Goal: Information Seeking & Learning: Find contact information

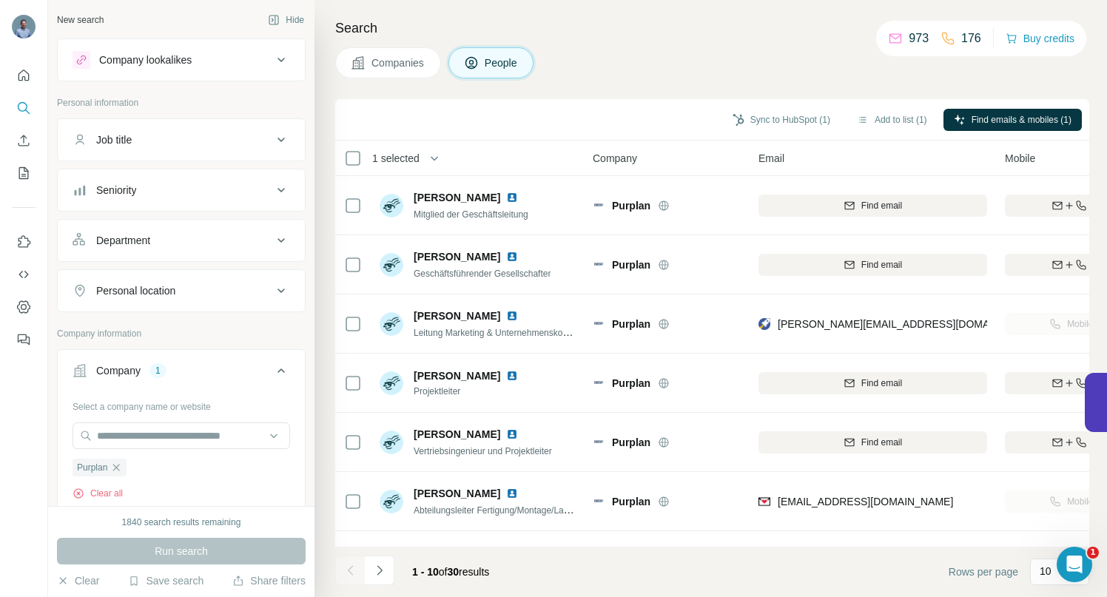
scroll to position [187, 0]
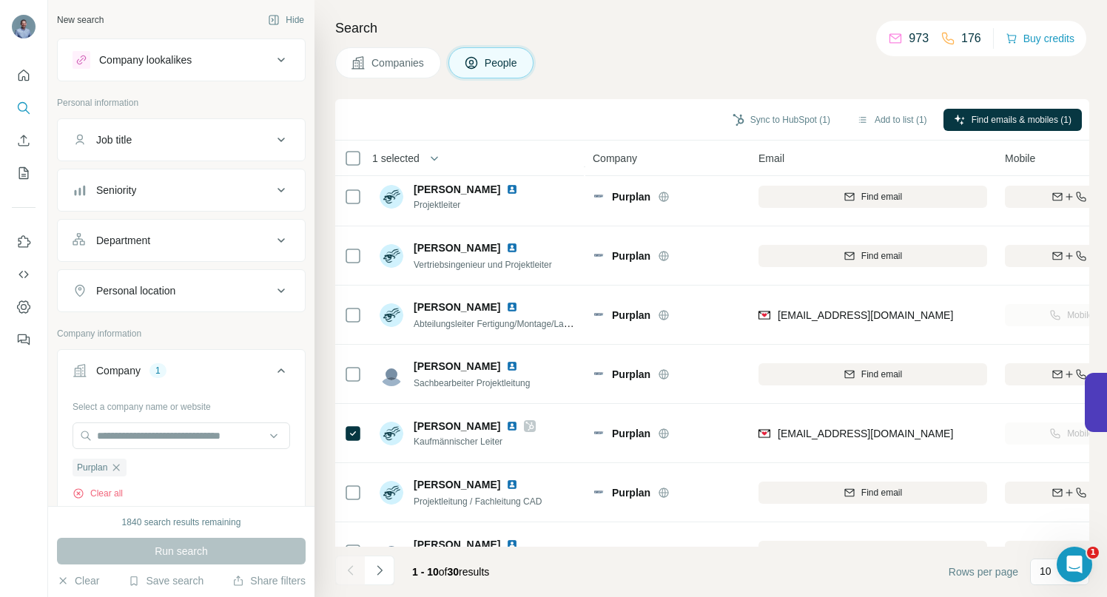
click at [116, 468] on icon "button" at bounding box center [116, 467] width 7 height 7
click at [120, 438] on input "text" at bounding box center [182, 436] width 218 height 27
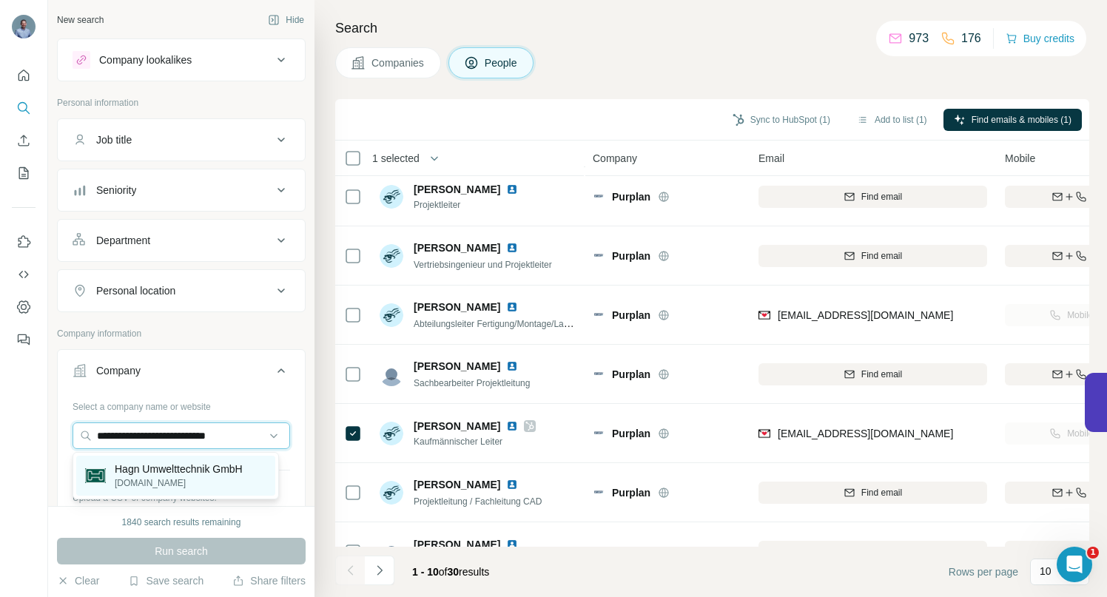
type input "**********"
click at [174, 477] on p "[DOMAIN_NAME]" at bounding box center [179, 483] width 128 height 13
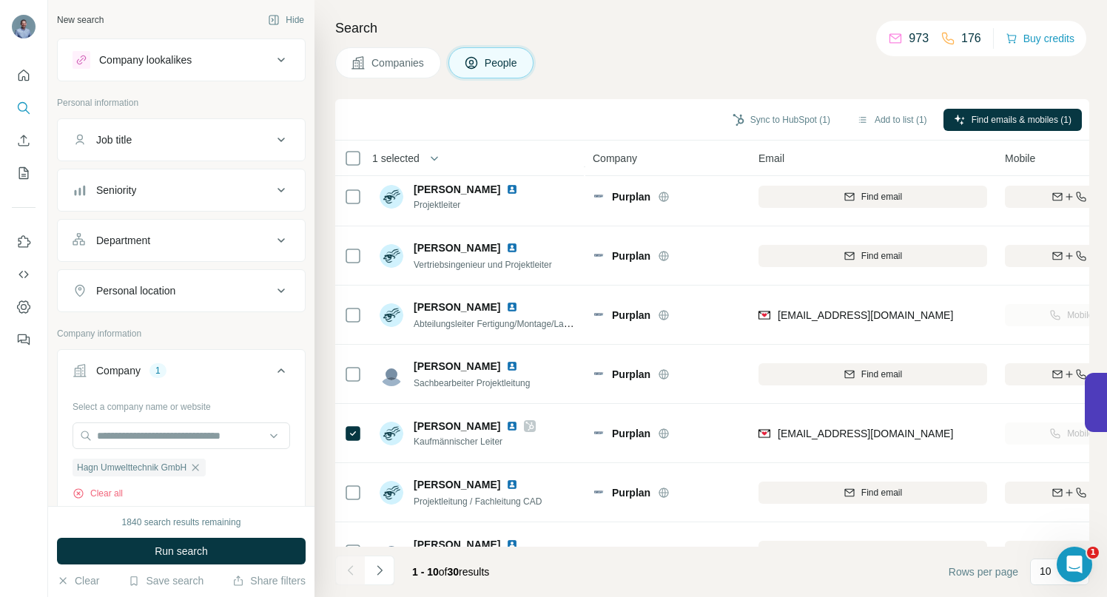
click at [220, 554] on button "Run search" at bounding box center [181, 551] width 249 height 27
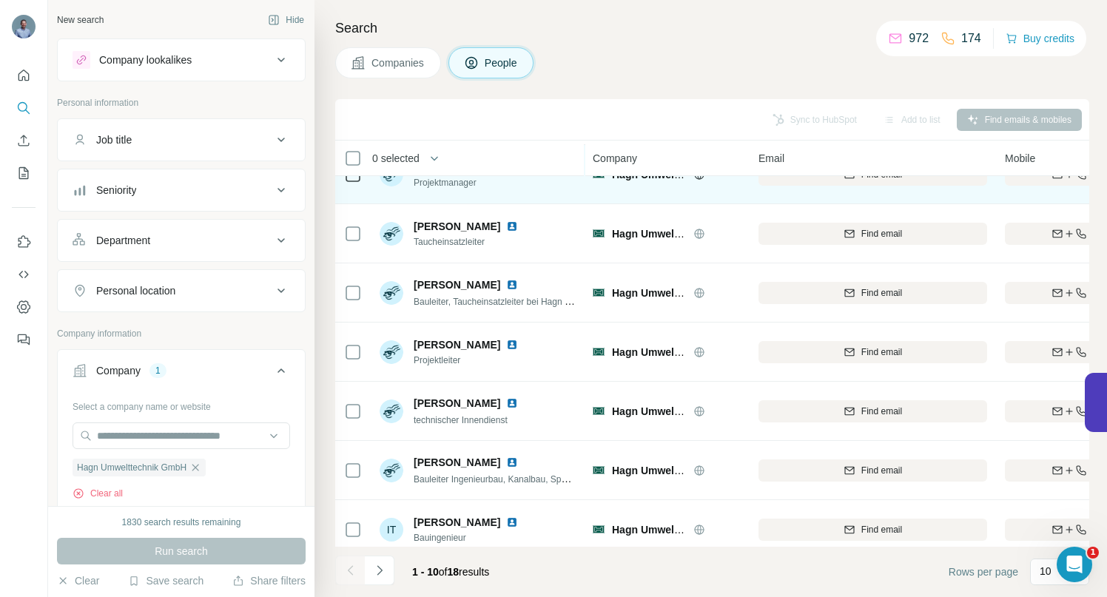
scroll to position [229, 0]
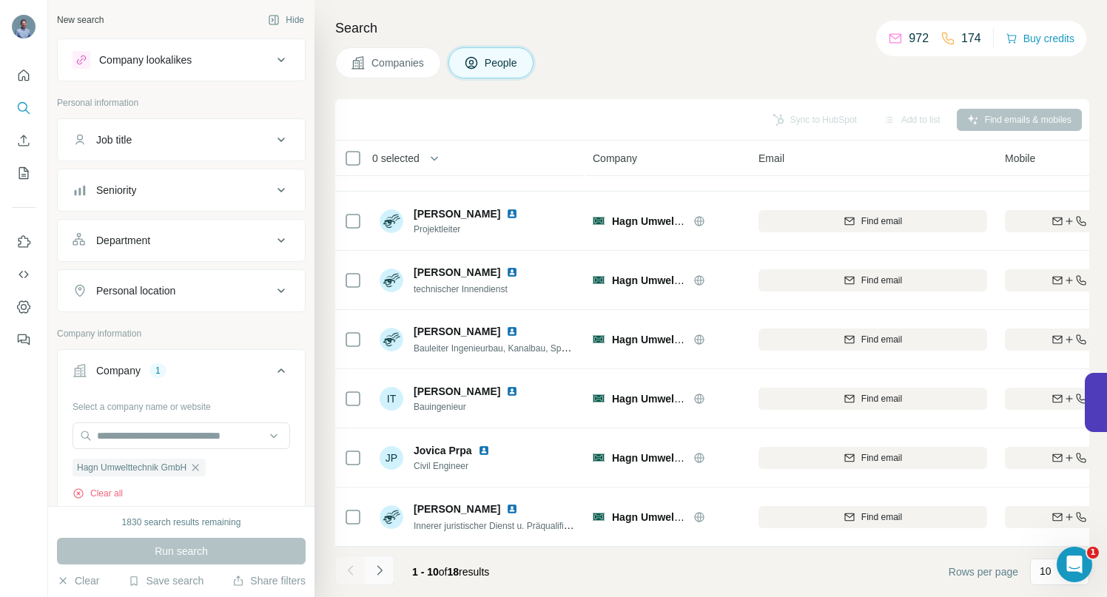
click at [384, 572] on icon "Navigate to next page" at bounding box center [379, 570] width 15 height 15
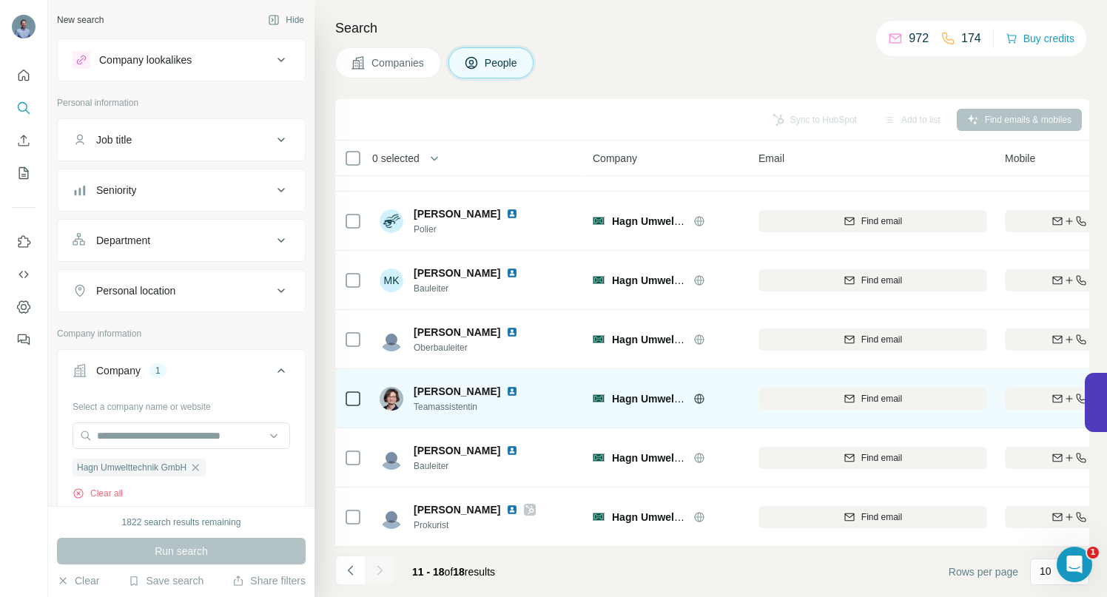
scroll to position [111, 0]
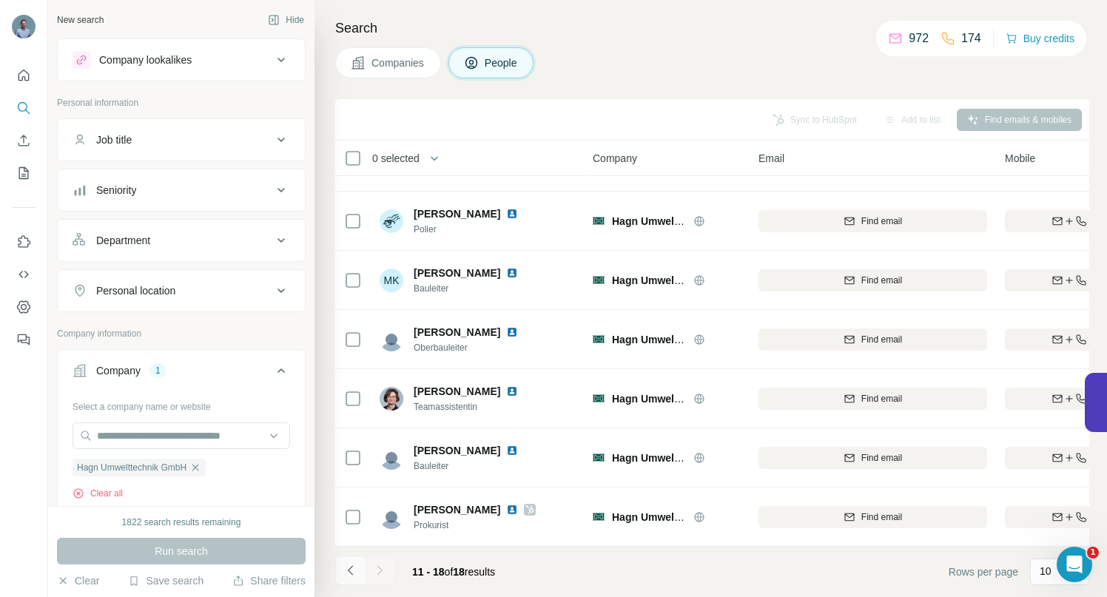
click at [350, 569] on icon "Navigate to previous page" at bounding box center [350, 570] width 15 height 15
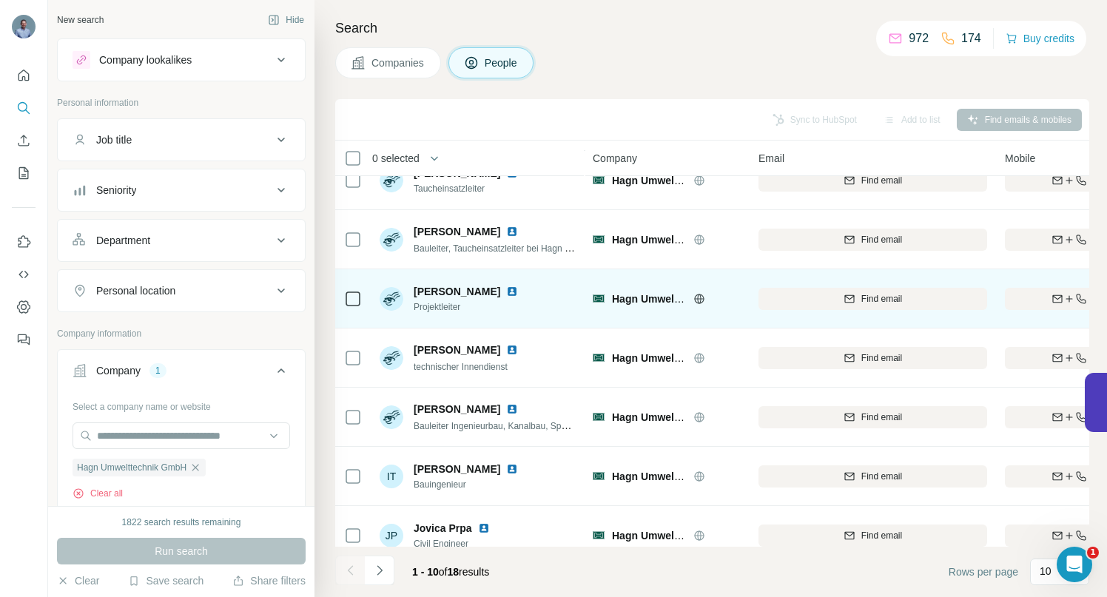
scroll to position [229, 0]
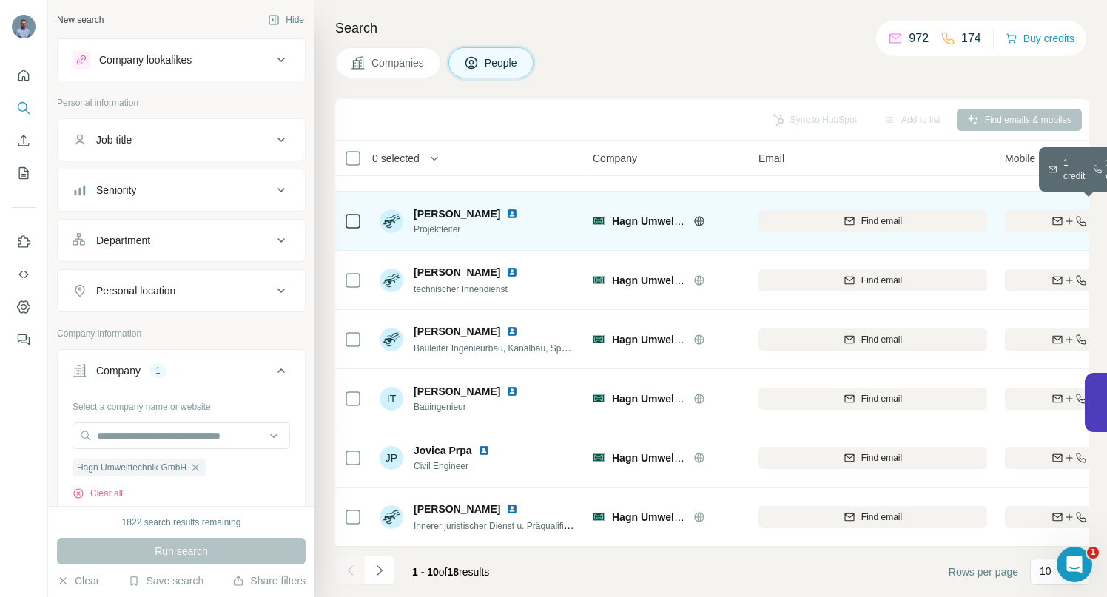
click at [1032, 215] on div "Find both" at bounding box center [1091, 221] width 172 height 13
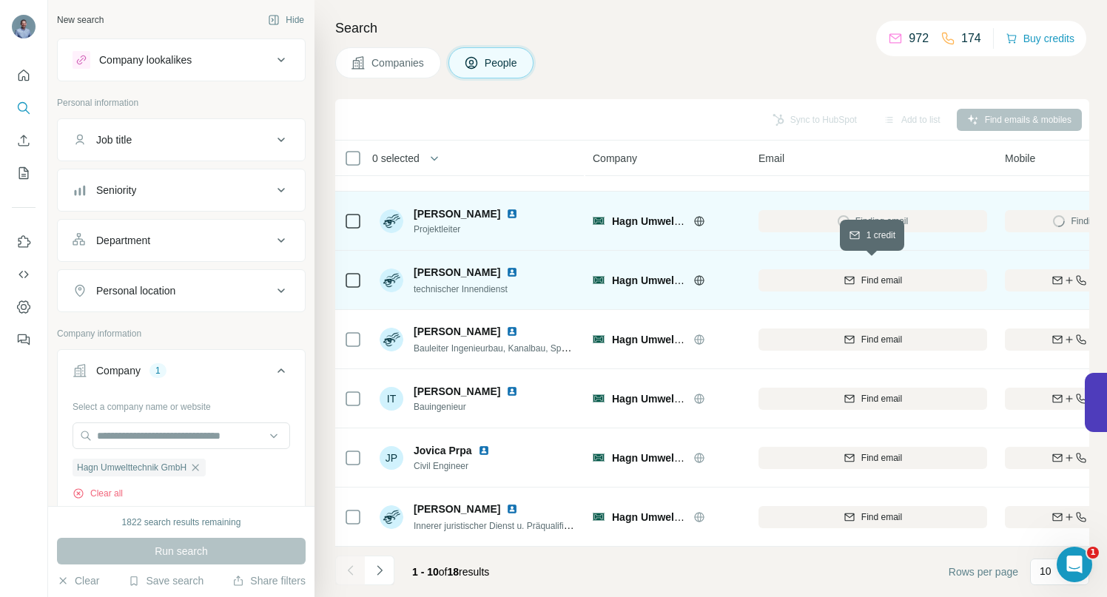
click at [859, 274] on div "Find email" at bounding box center [873, 280] width 229 height 13
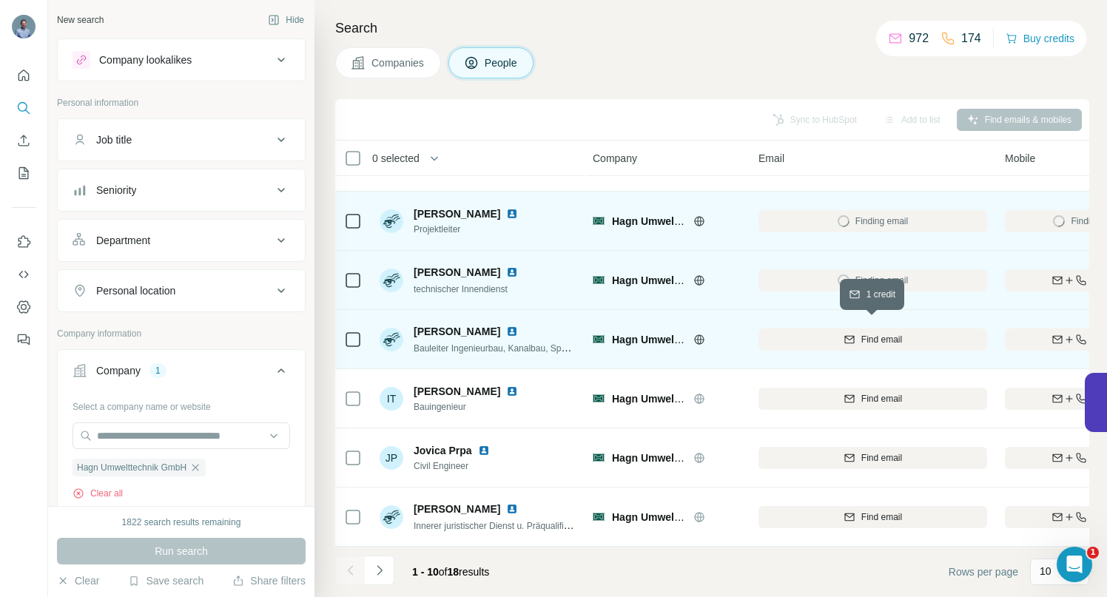
click at [867, 333] on span "Find email" at bounding box center [882, 339] width 41 height 13
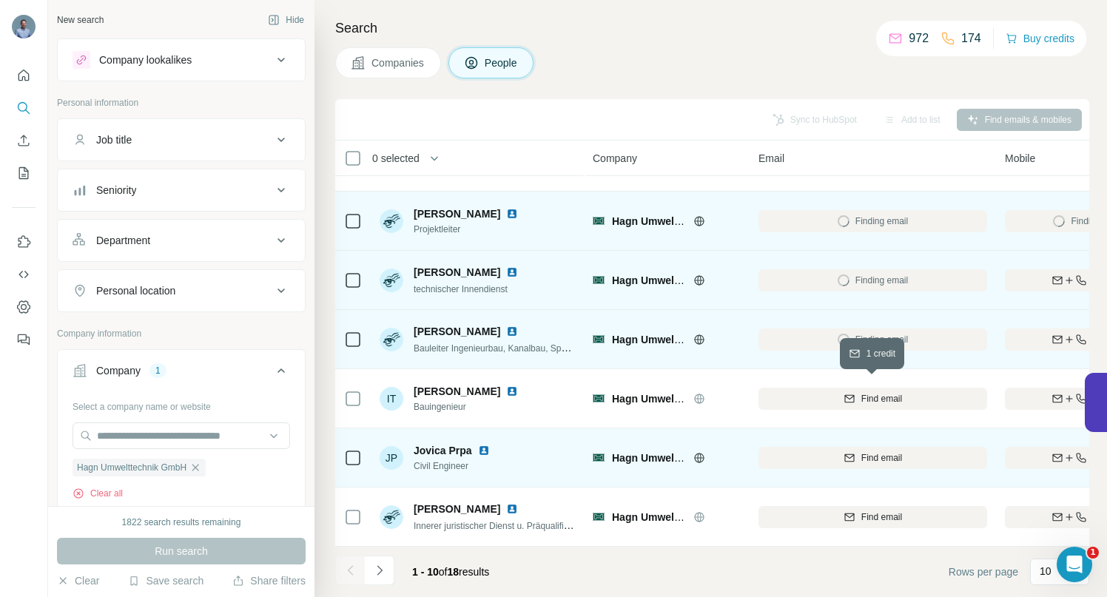
drag, startPoint x: 874, startPoint y: 389, endPoint x: 881, endPoint y: 439, distance: 50.0
click at [874, 392] on span "Find email" at bounding box center [882, 398] width 41 height 13
click at [883, 451] on span "Find email" at bounding box center [882, 457] width 41 height 13
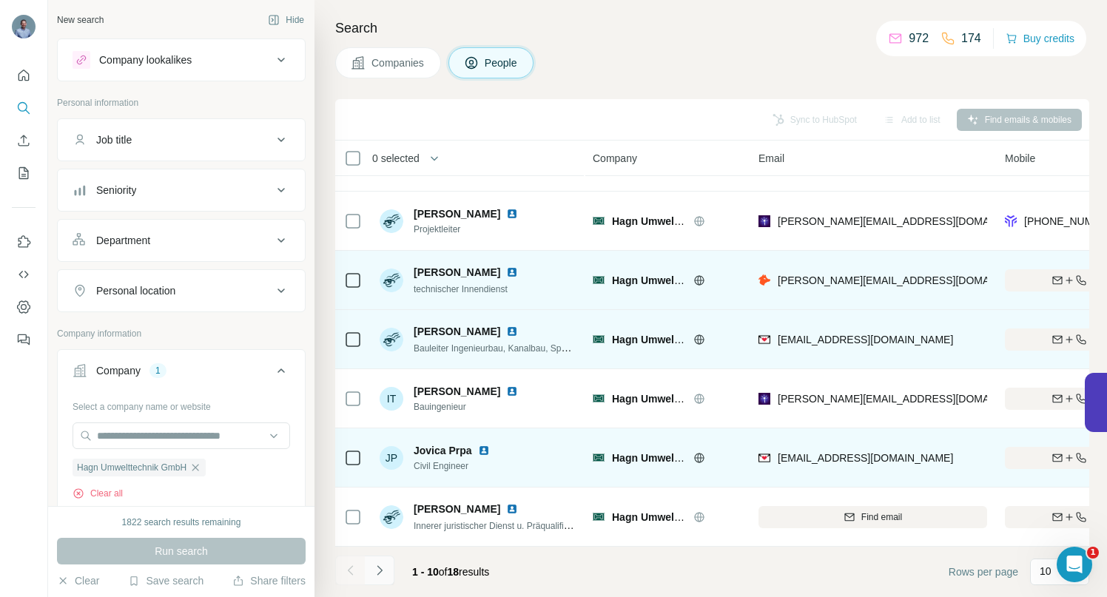
click at [381, 574] on icon "Navigate to next page" at bounding box center [379, 570] width 15 height 15
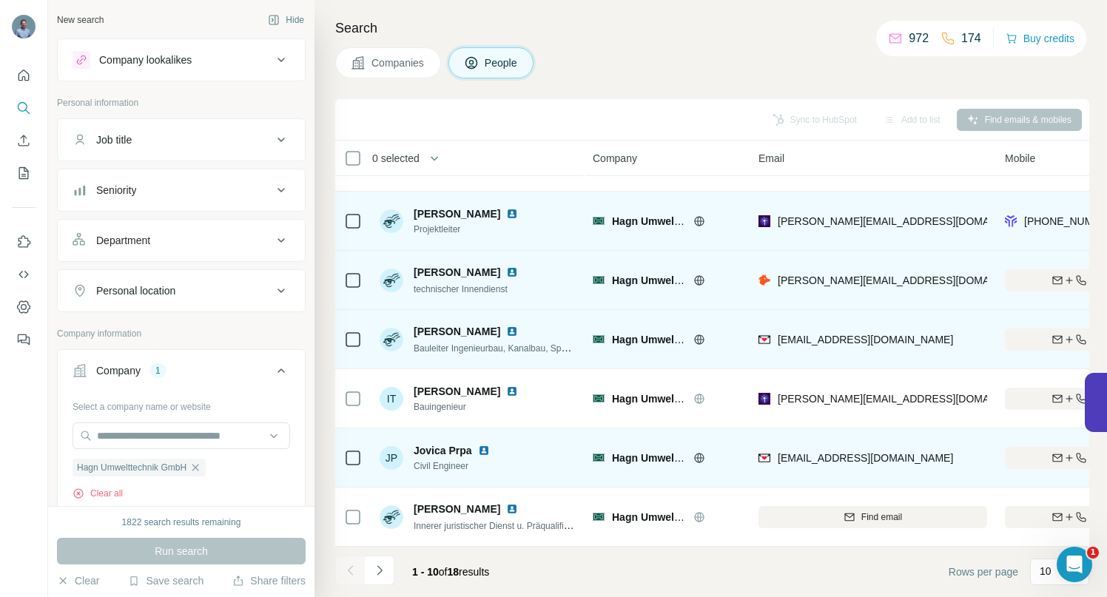
scroll to position [111, 0]
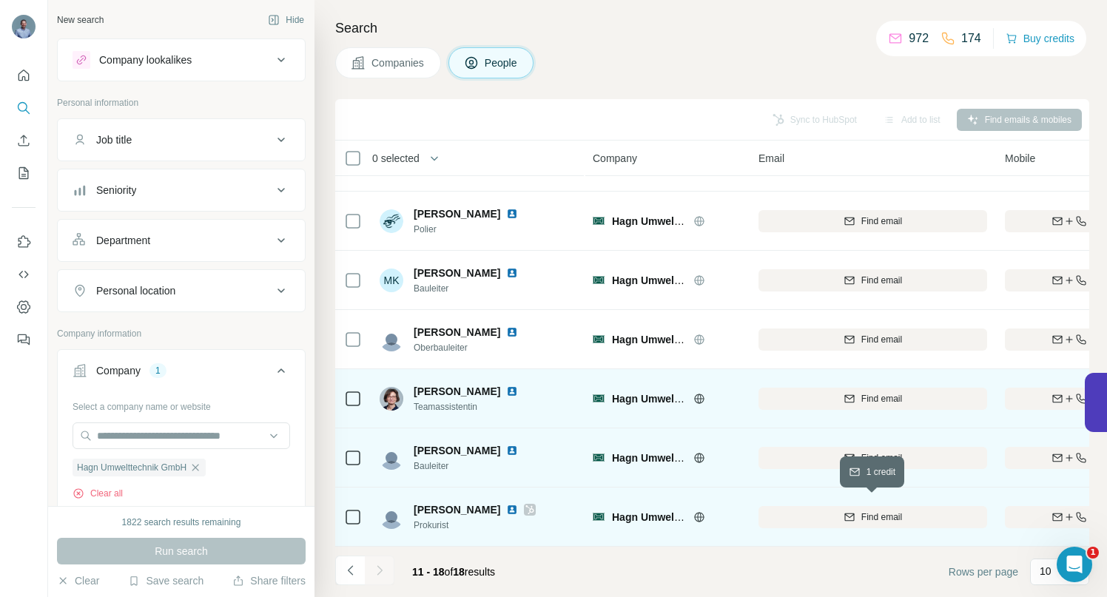
click at [924, 519] on button "Find email" at bounding box center [873, 517] width 229 height 22
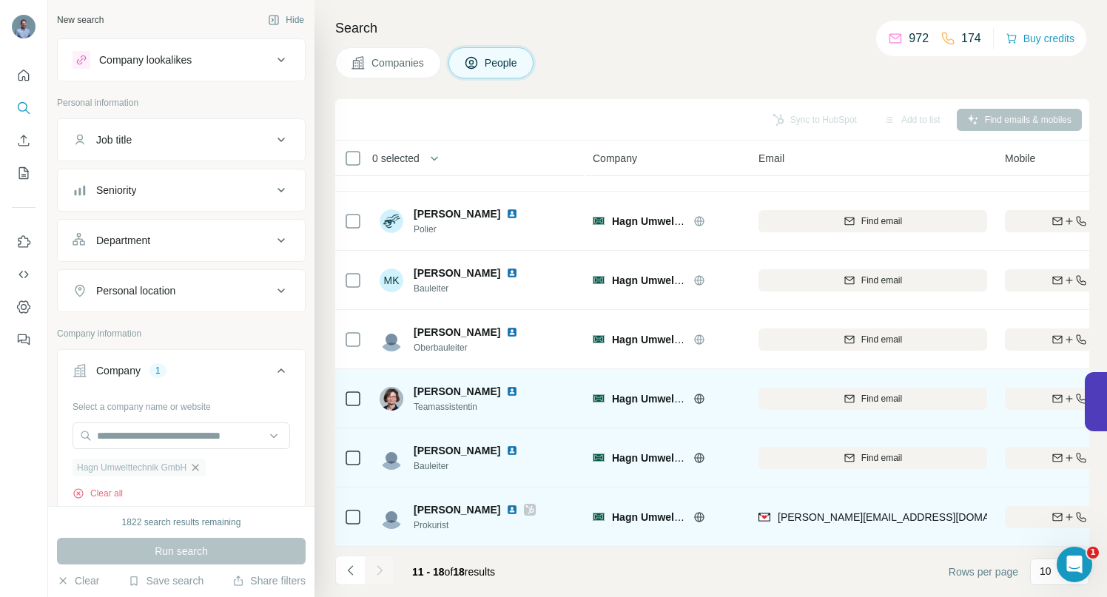
click at [201, 469] on icon "button" at bounding box center [195, 468] width 12 height 12
click at [198, 434] on input "text" at bounding box center [182, 436] width 218 height 27
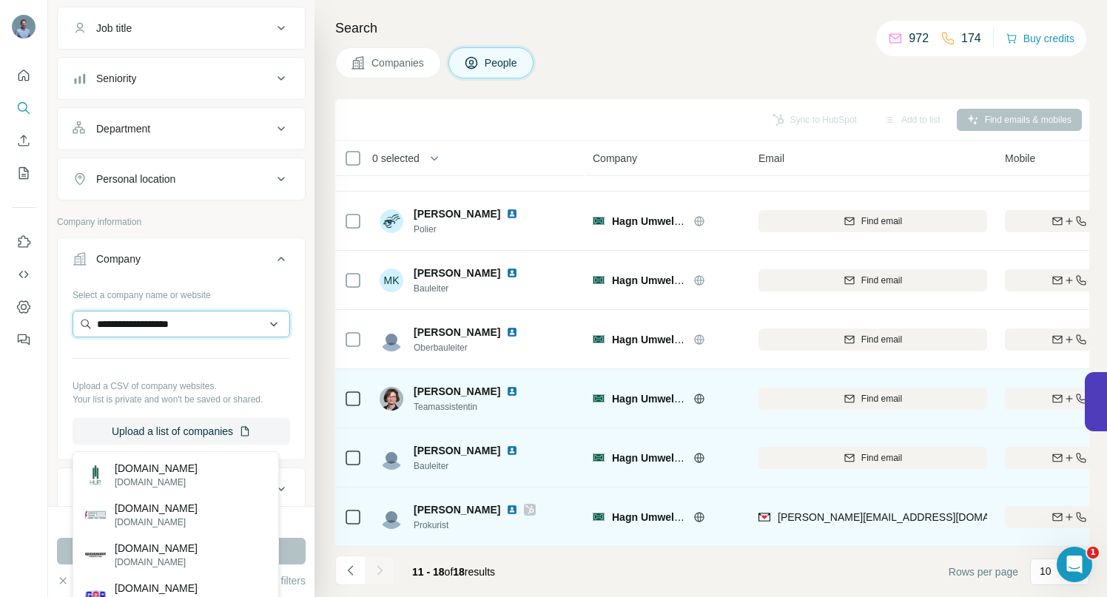
scroll to position [226, 0]
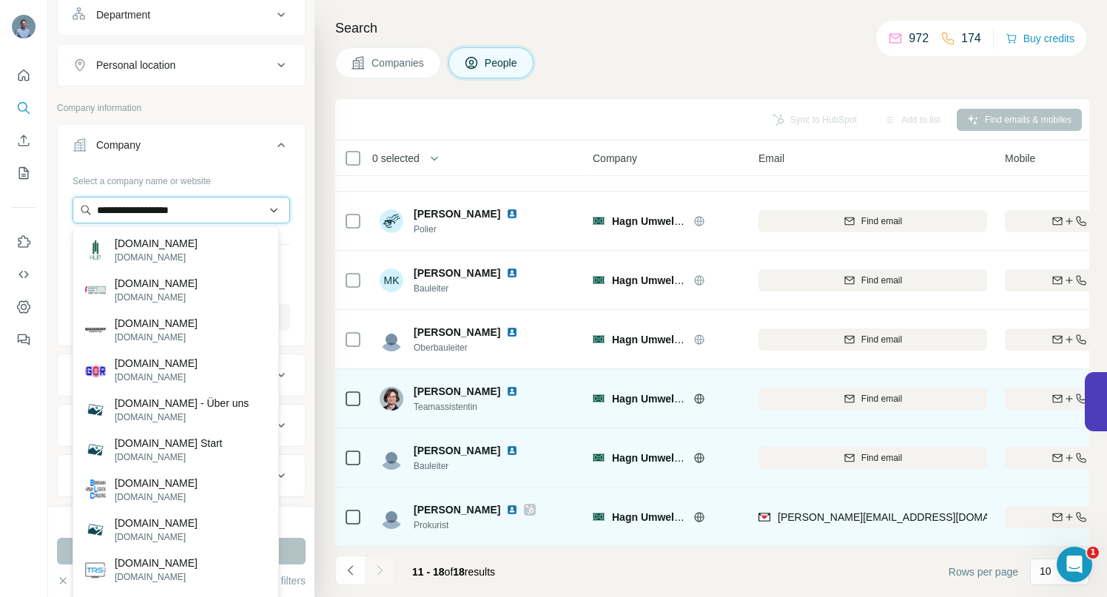
drag, startPoint x: 235, startPoint y: 212, endPoint x: 83, endPoint y: 205, distance: 151.9
click at [83, 205] on input "**********" at bounding box center [182, 210] width 218 height 27
paste input "**********"
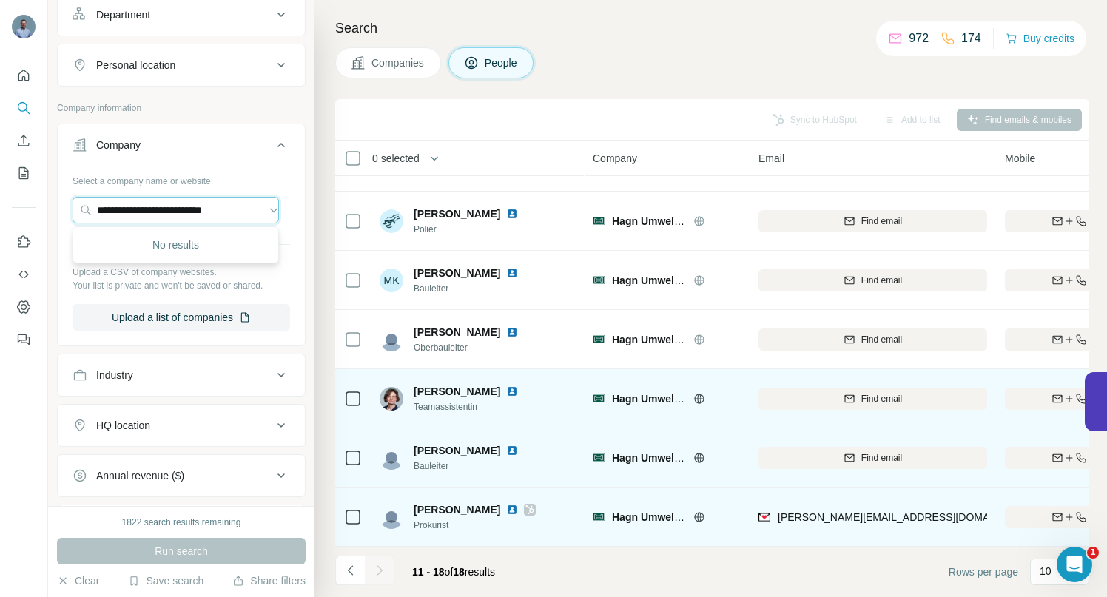
scroll to position [0, 0]
type input "**********"
